Goal: Information Seeking & Learning: Learn about a topic

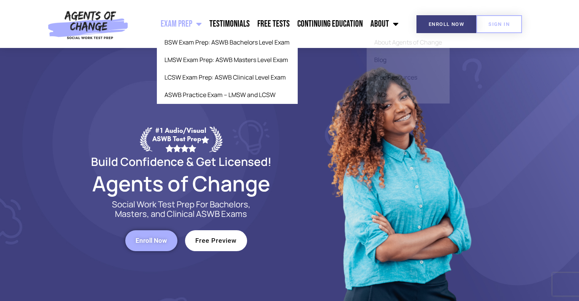
click at [205, 25] on link "Exam Prep" at bounding box center [181, 23] width 49 height 19
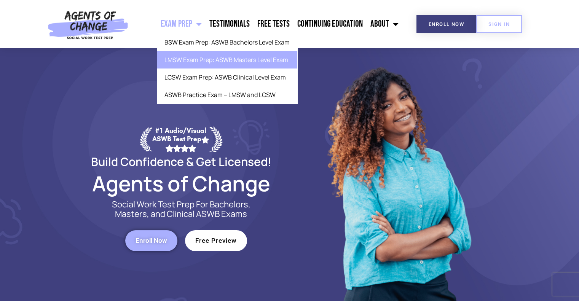
click at [199, 62] on link "LMSW Exam Prep: ASWB Masters Level Exam" at bounding box center [227, 60] width 140 height 18
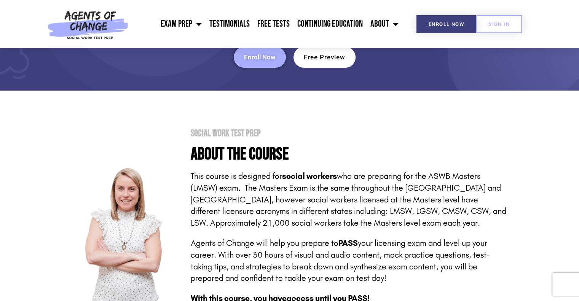
scroll to position [38, 0]
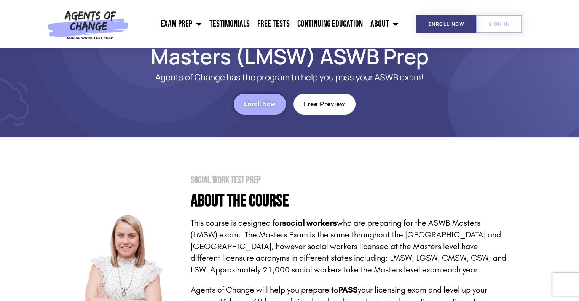
click at [242, 109] on link "Enroll Now" at bounding box center [260, 104] width 52 height 21
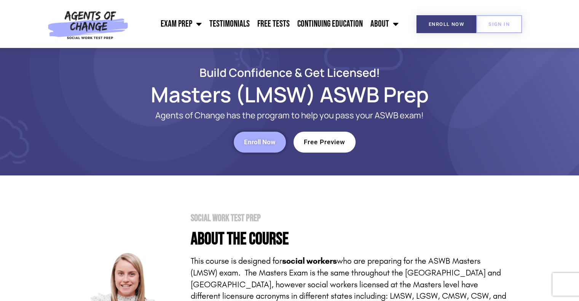
click at [307, 140] on span "Free Preview" at bounding box center [324, 142] width 41 height 6
click at [277, 33] on link "Free Tests" at bounding box center [274, 23] width 40 height 19
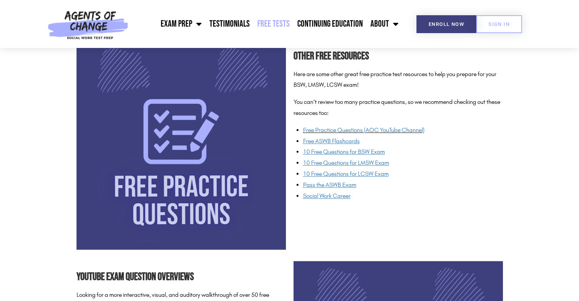
scroll to position [609, 0]
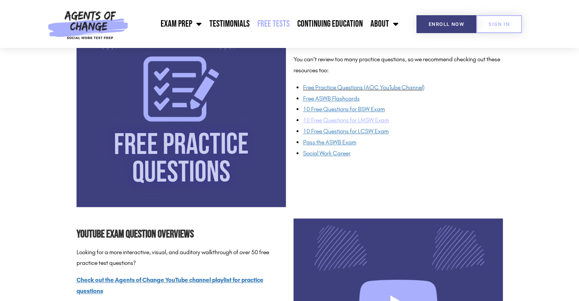
click at [358, 120] on span "10 Free Questions for LMSW Exam" at bounding box center [346, 119] width 86 height 7
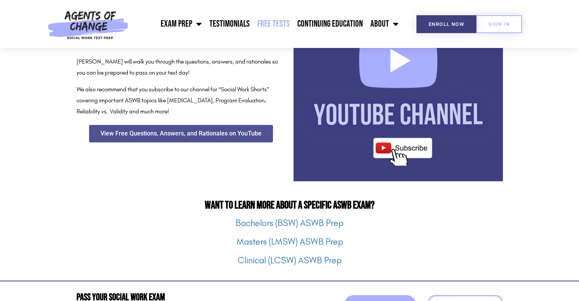
scroll to position [952, 0]
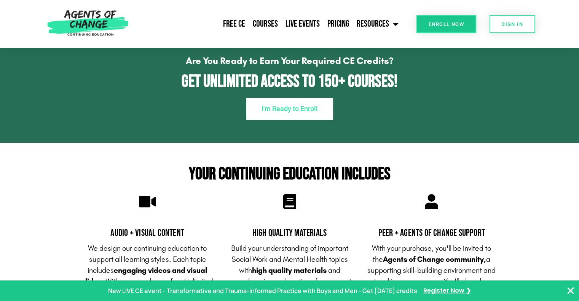
scroll to position [571, 0]
